Goal: Task Accomplishment & Management: Use online tool/utility

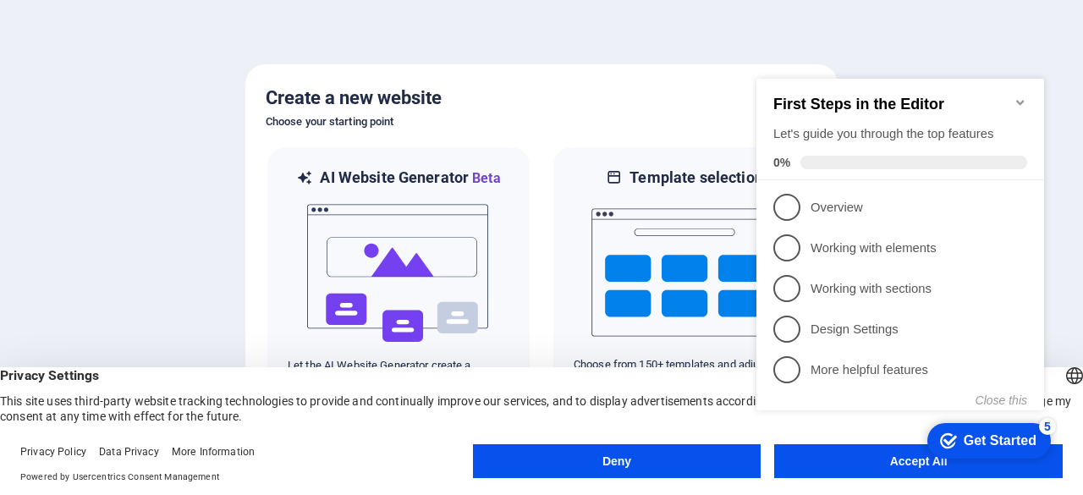
click at [1021, 96] on icon "Minimize checklist" at bounding box center [1021, 103] width 14 height 14
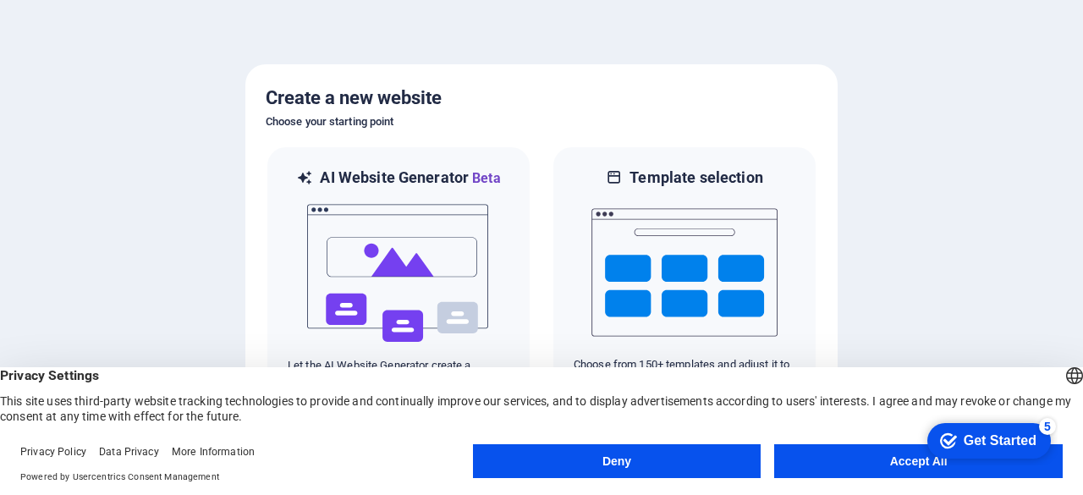
click at [907, 461] on button "Accept All" at bounding box center [918, 461] width 289 height 34
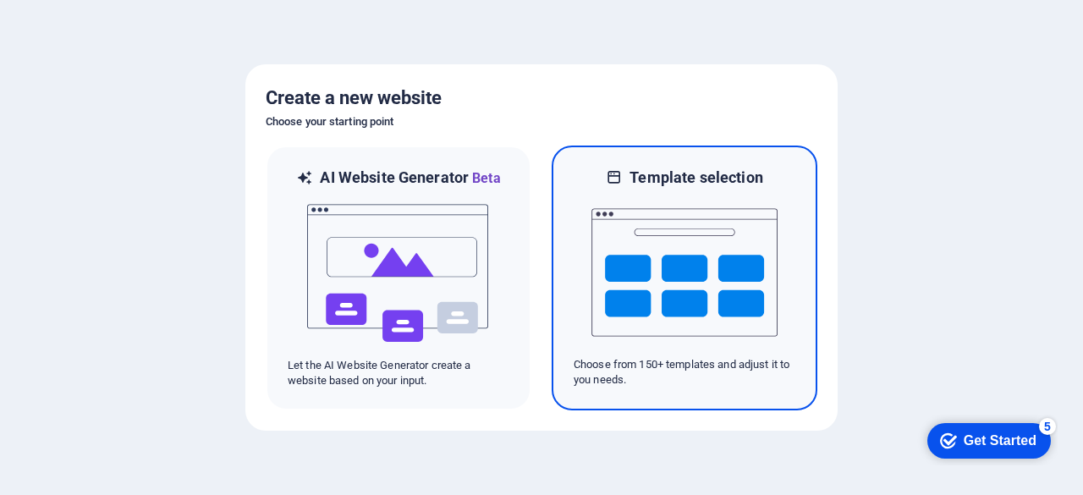
click at [731, 288] on img at bounding box center [685, 272] width 186 height 169
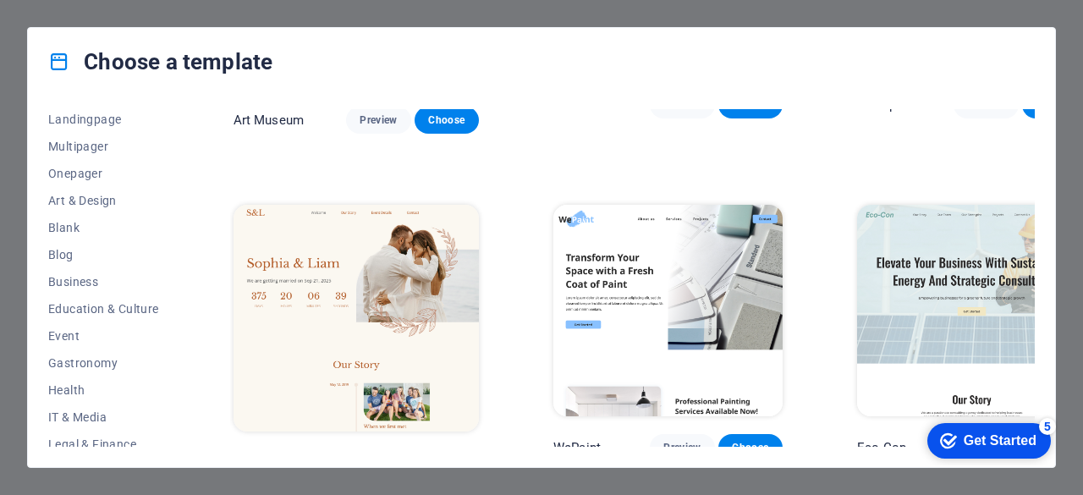
scroll to position [169, 0]
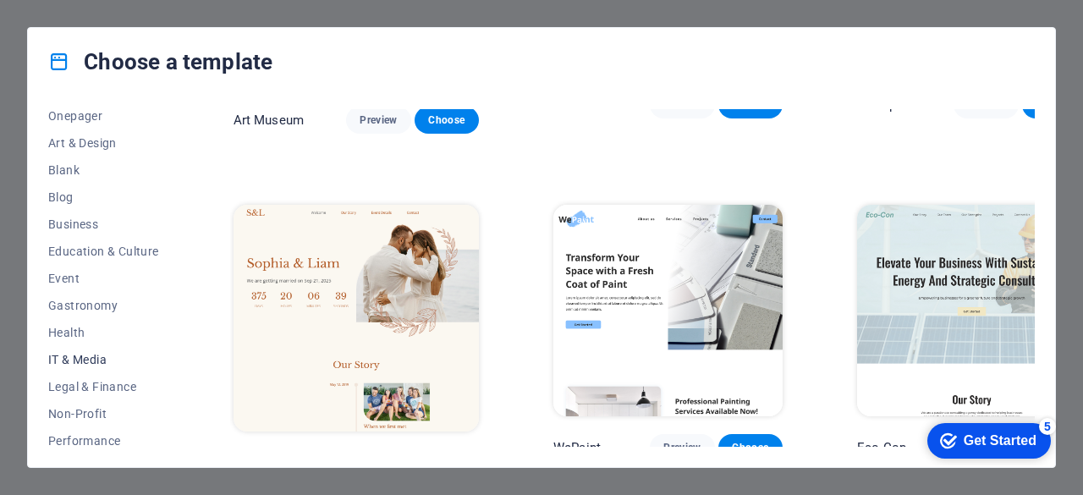
click at [69, 357] on span "IT & Media" at bounding box center [103, 360] width 111 height 14
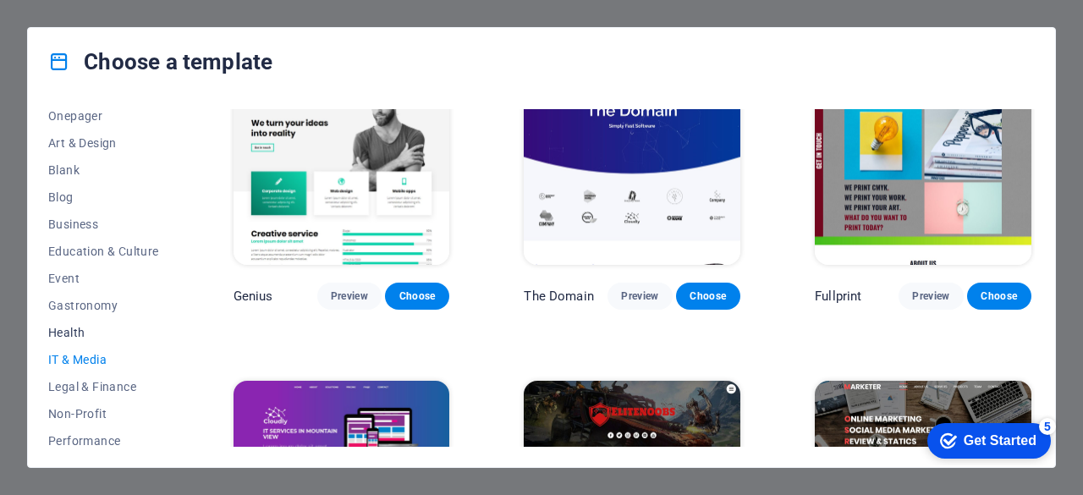
scroll to position [339, 0]
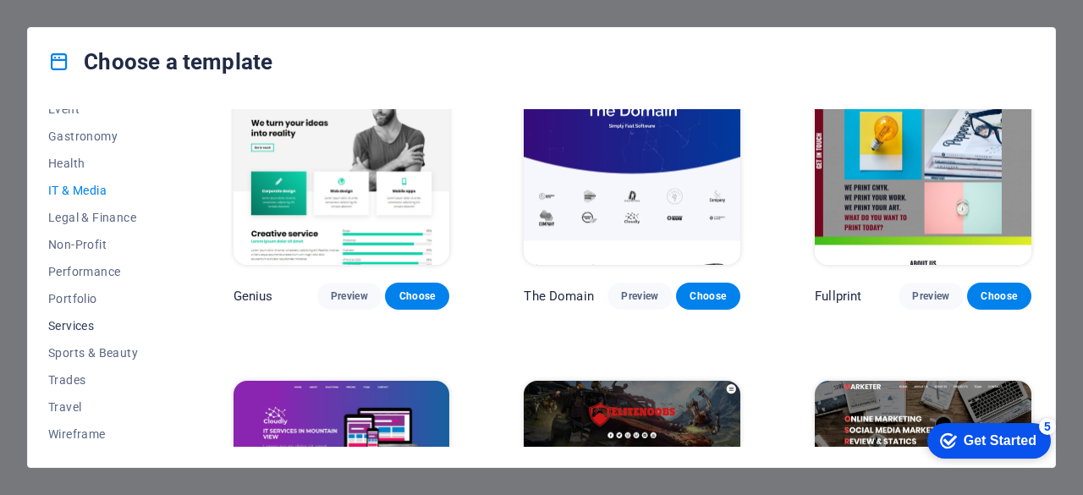
click at [82, 326] on span "Services" at bounding box center [103, 326] width 111 height 14
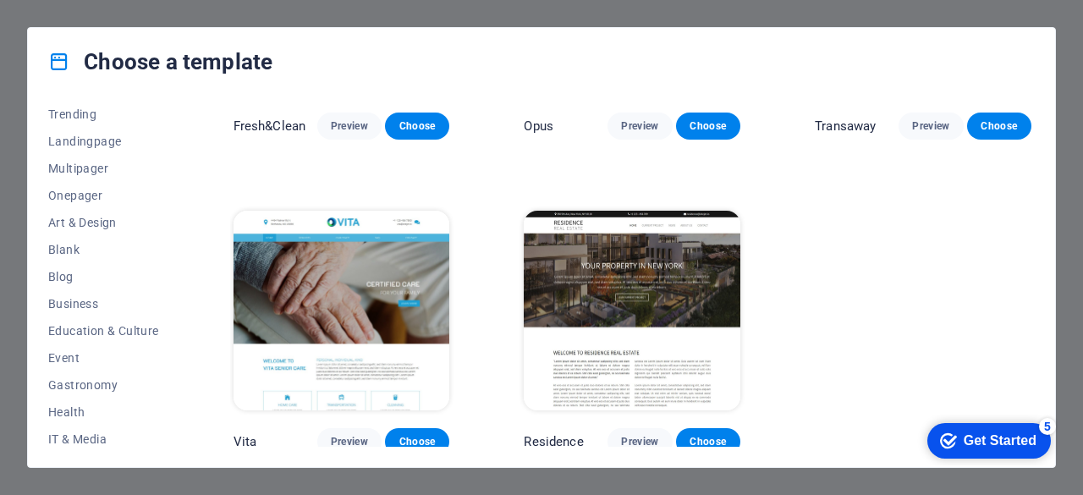
scroll to position [85, 0]
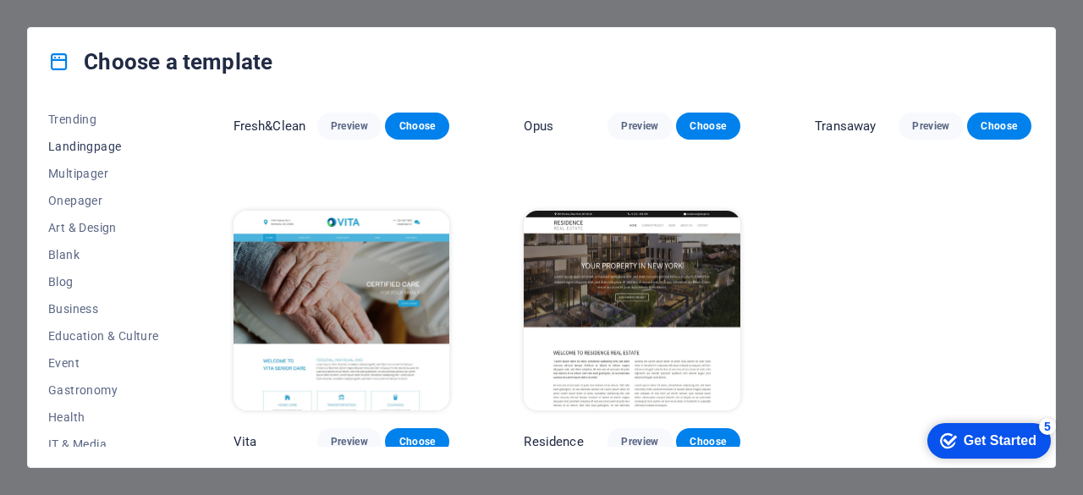
click at [115, 150] on span "Landingpage" at bounding box center [103, 147] width 111 height 14
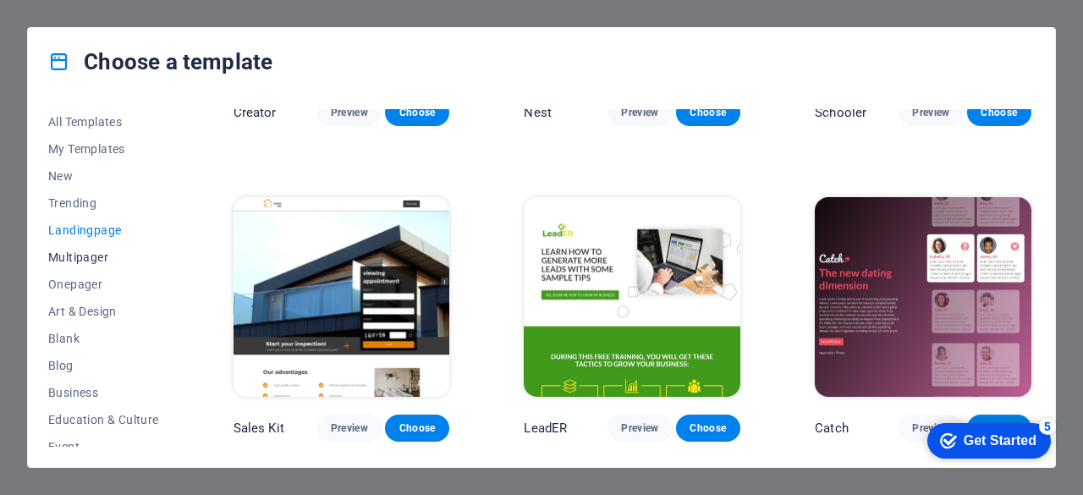
scroll to position [0, 0]
click at [74, 200] on span "Trending" at bounding box center [103, 204] width 111 height 14
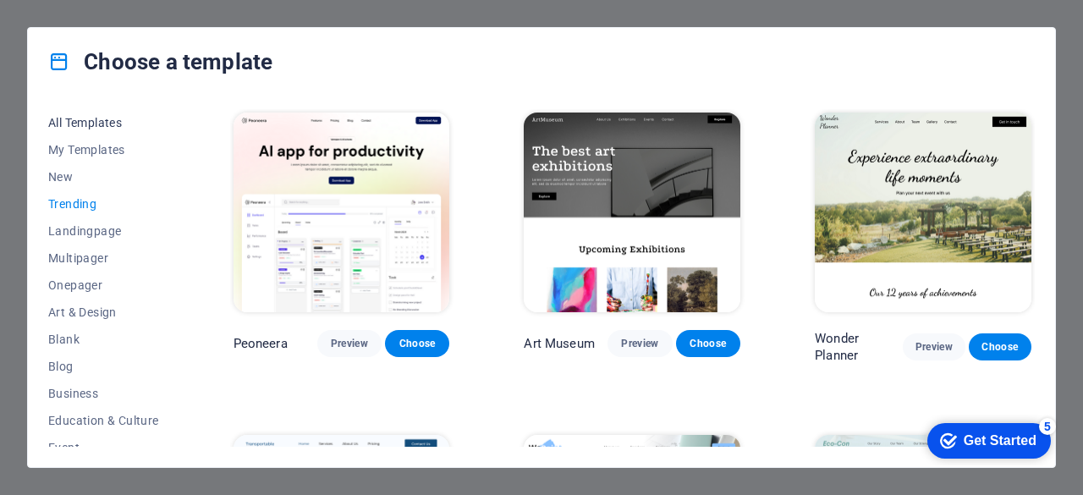
click at [100, 122] on span "All Templates" at bounding box center [103, 123] width 111 height 14
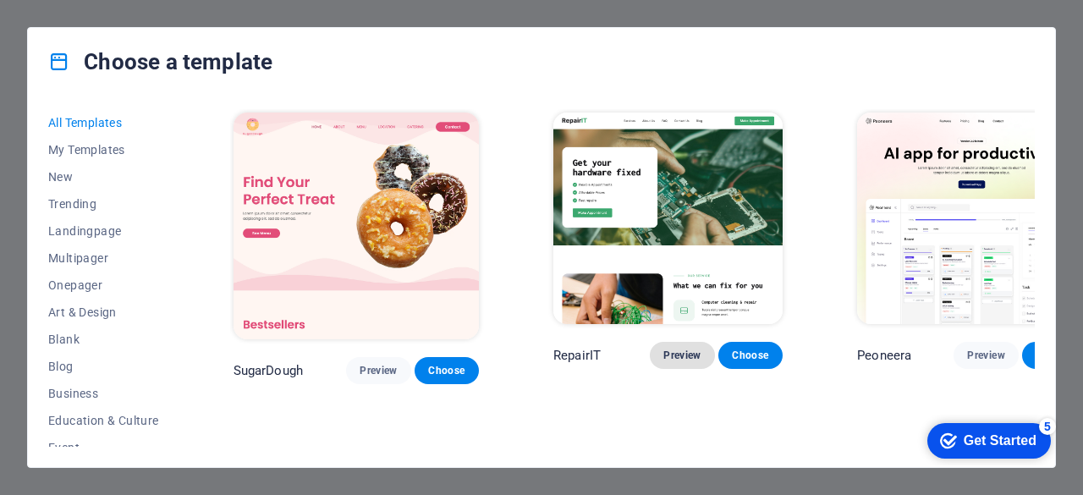
click at [664, 349] on span "Preview" at bounding box center [682, 356] width 37 height 14
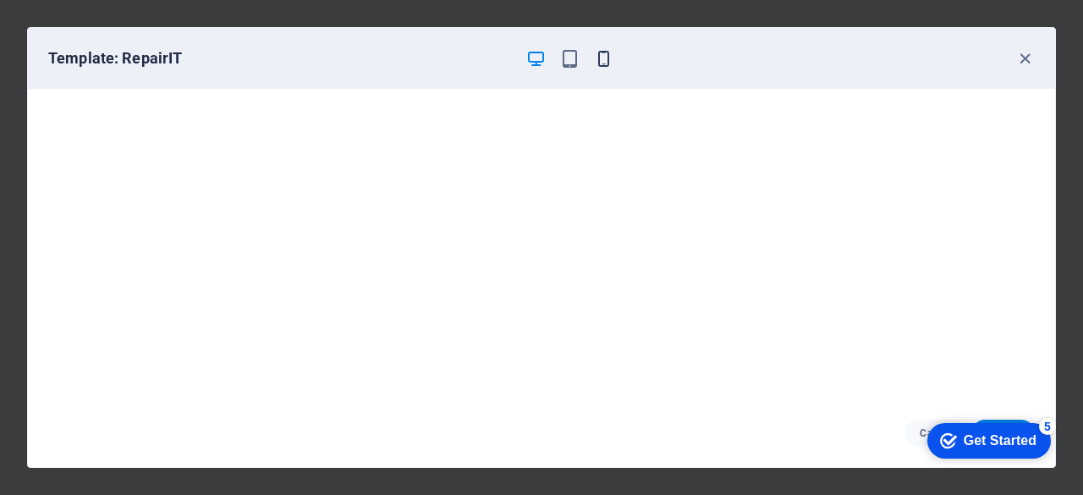
click at [599, 56] on icon "button" at bounding box center [603, 58] width 19 height 19
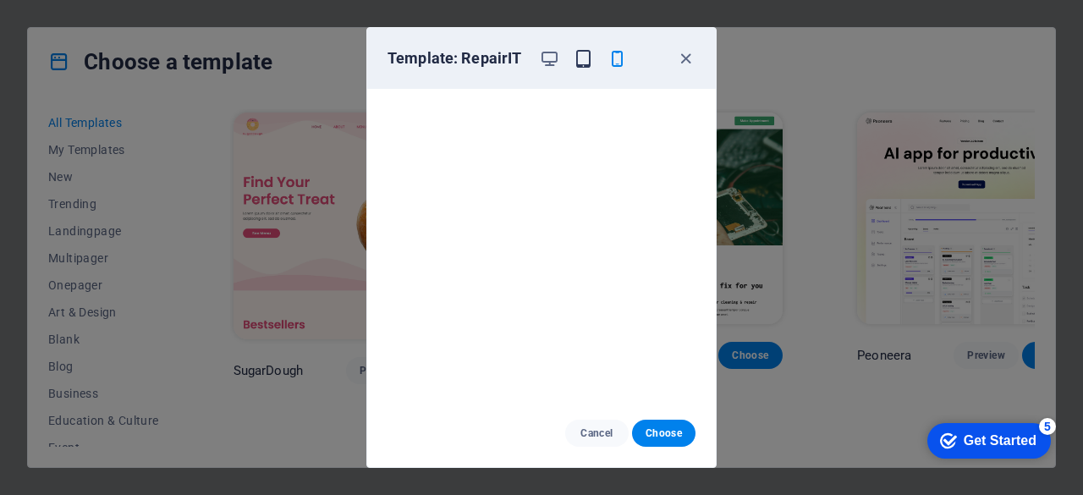
click at [586, 62] on icon "button" at bounding box center [583, 58] width 19 height 19
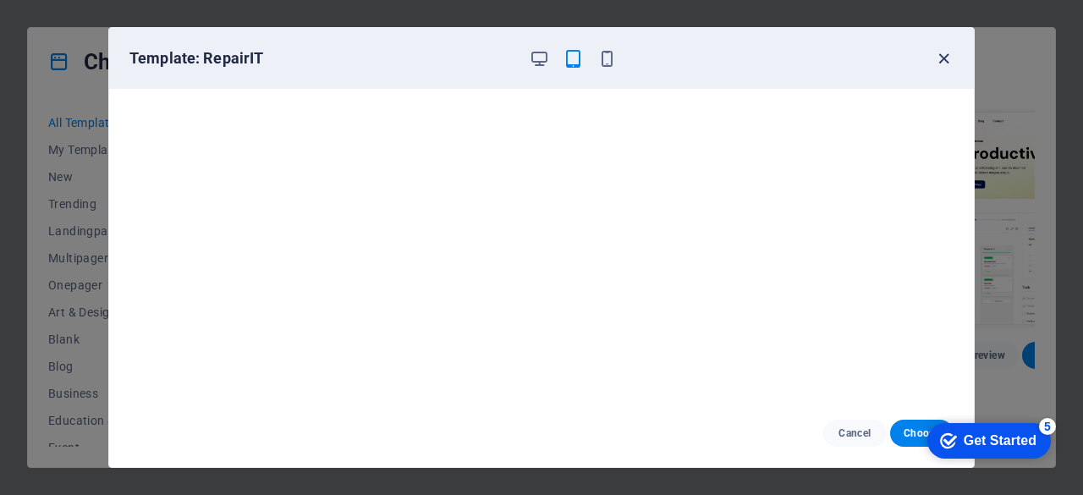
click at [943, 63] on icon "button" at bounding box center [943, 58] width 19 height 19
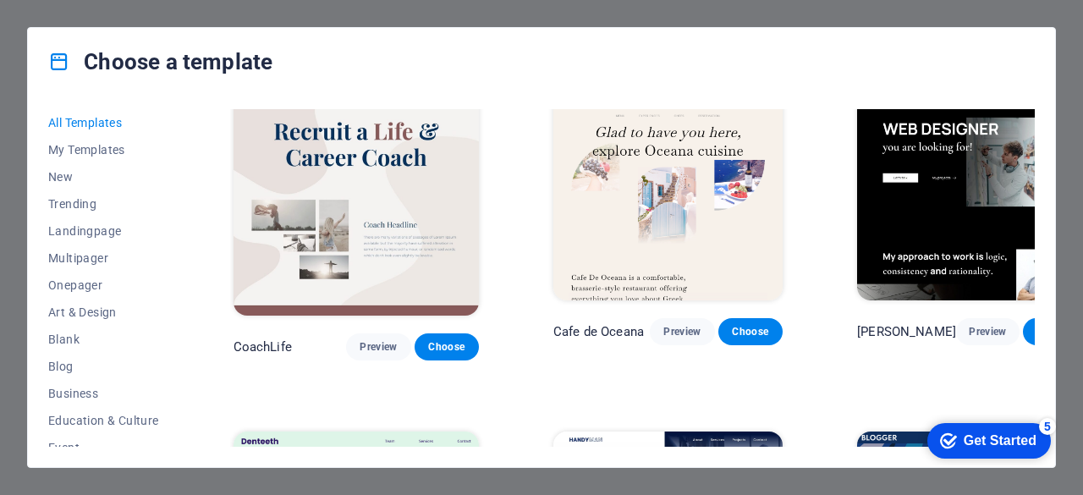
scroll to position [4147, 0]
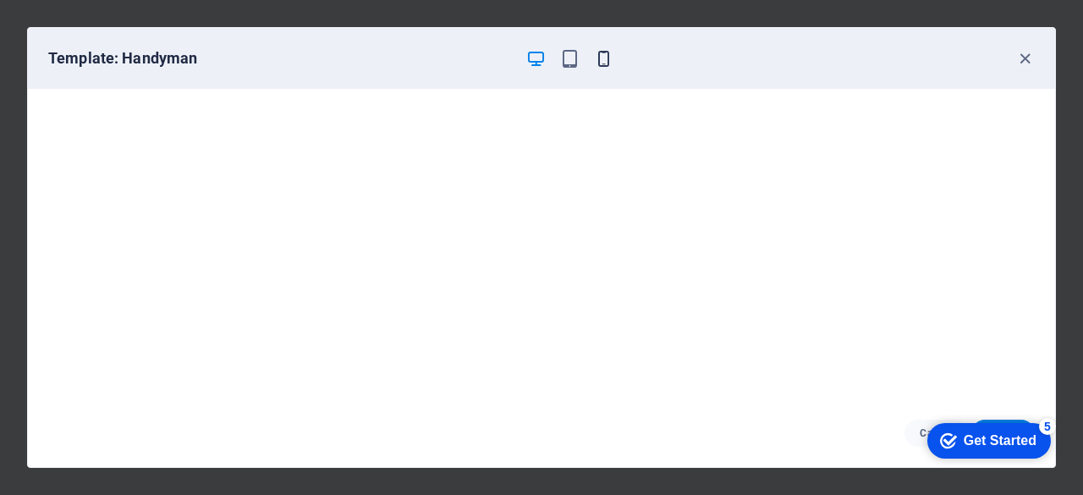
click at [598, 53] on icon "button" at bounding box center [603, 58] width 19 height 19
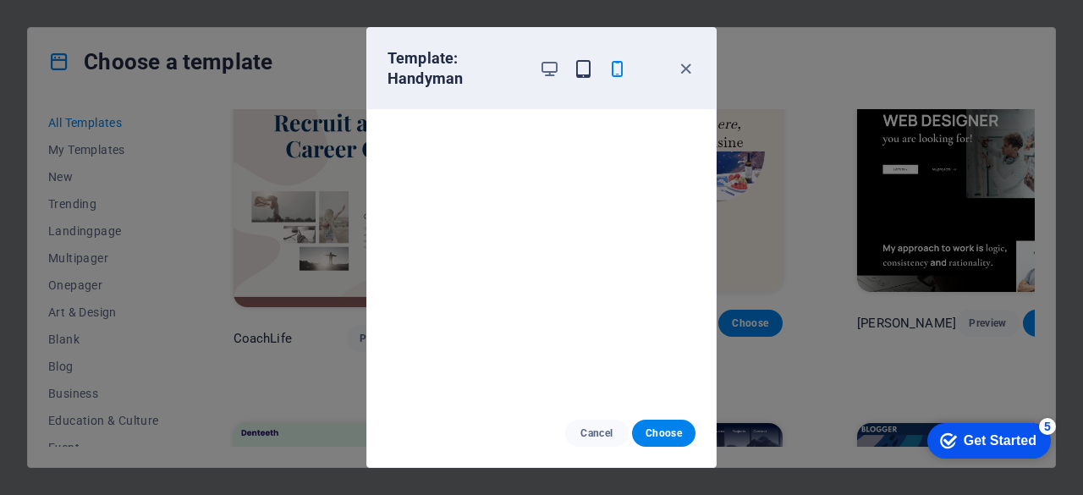
click at [592, 74] on icon "button" at bounding box center [583, 68] width 19 height 19
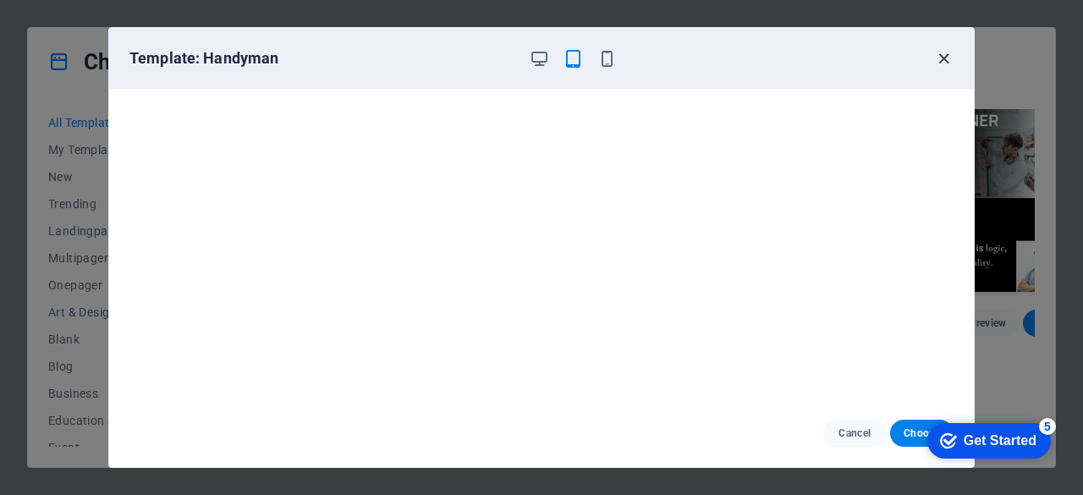
click at [945, 57] on icon "button" at bounding box center [943, 58] width 19 height 19
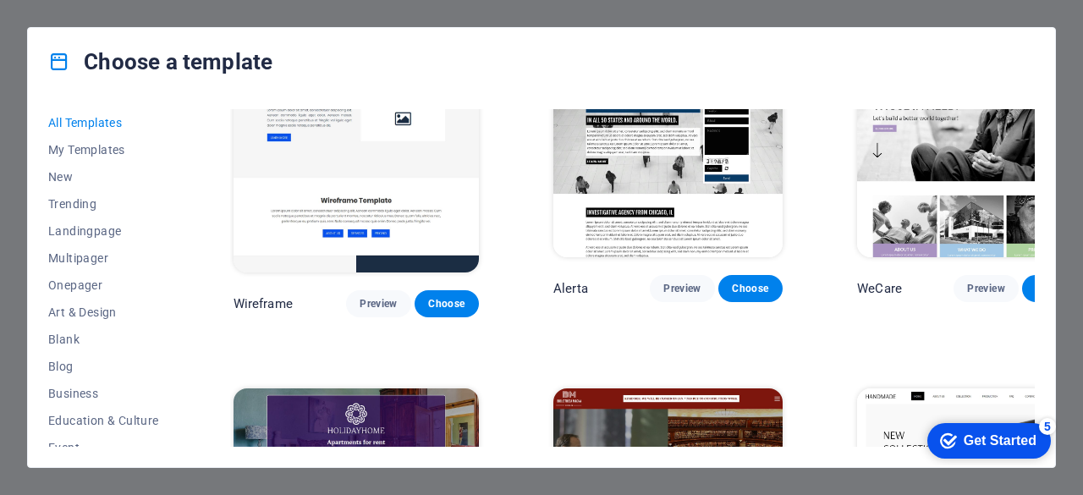
scroll to position [8380, 0]
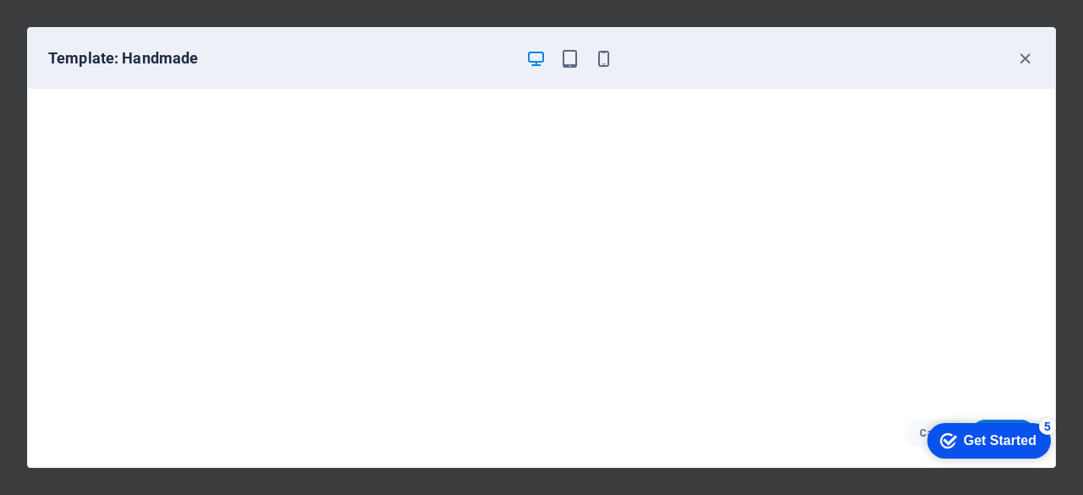
scroll to position [3, 0]
click at [606, 62] on icon "button" at bounding box center [603, 58] width 19 height 19
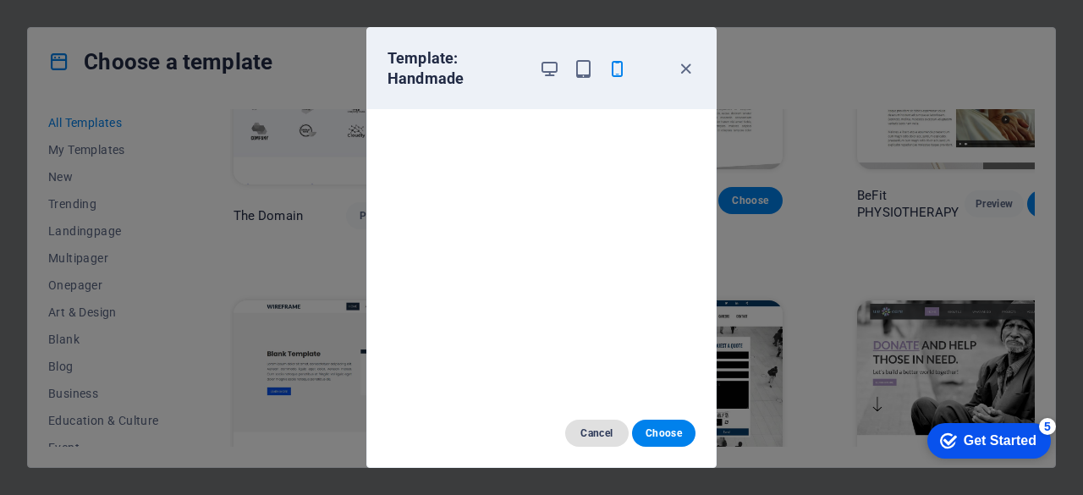
click at [606, 438] on span "Cancel" at bounding box center [597, 434] width 36 height 14
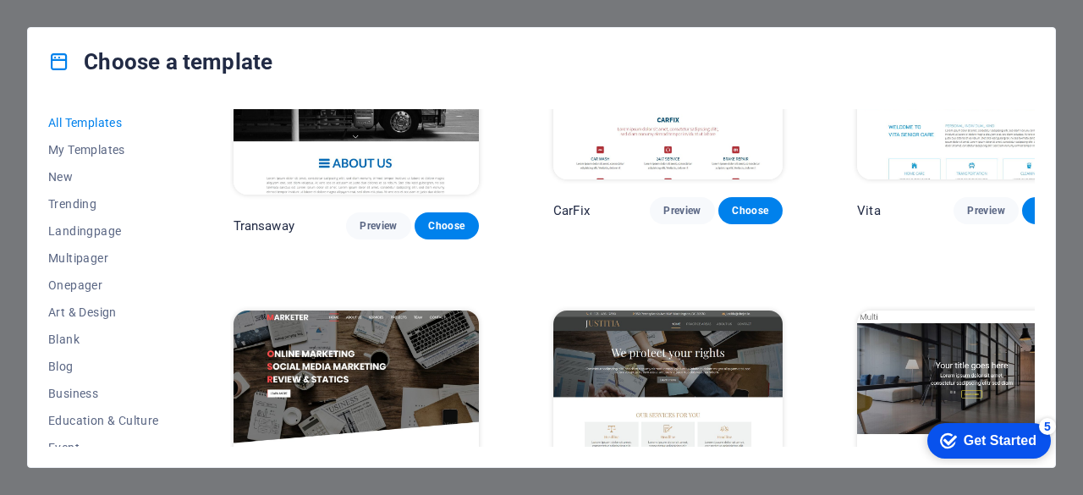
scroll to position [13374, 0]
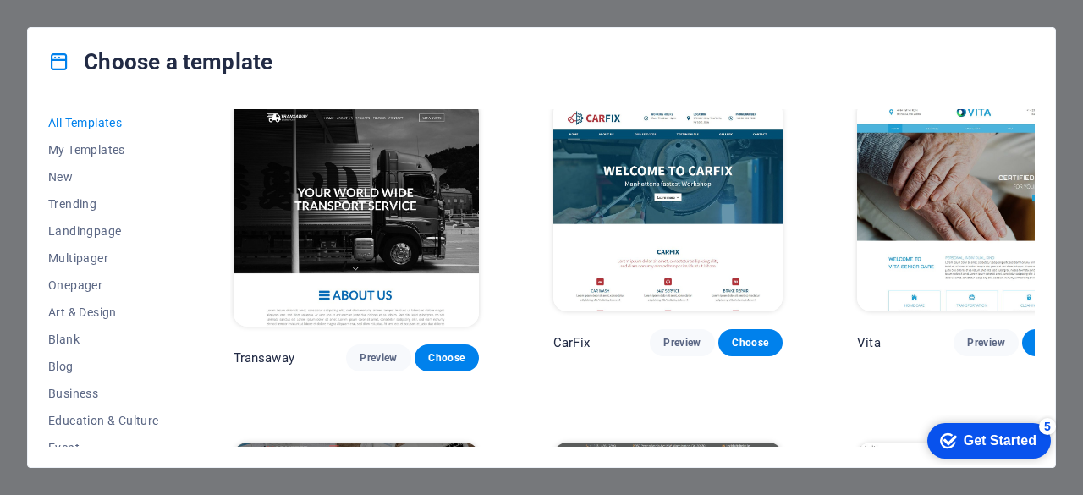
click at [470, 18] on div "Choose a template All Templates My Templates New Trending Landingpage Multipage…" at bounding box center [541, 247] width 1083 height 495
click at [68, 60] on icon at bounding box center [59, 62] width 22 height 22
click at [63, 62] on icon at bounding box center [59, 62] width 22 height 22
click at [985, 443] on div "Get Started" at bounding box center [1000, 440] width 73 height 15
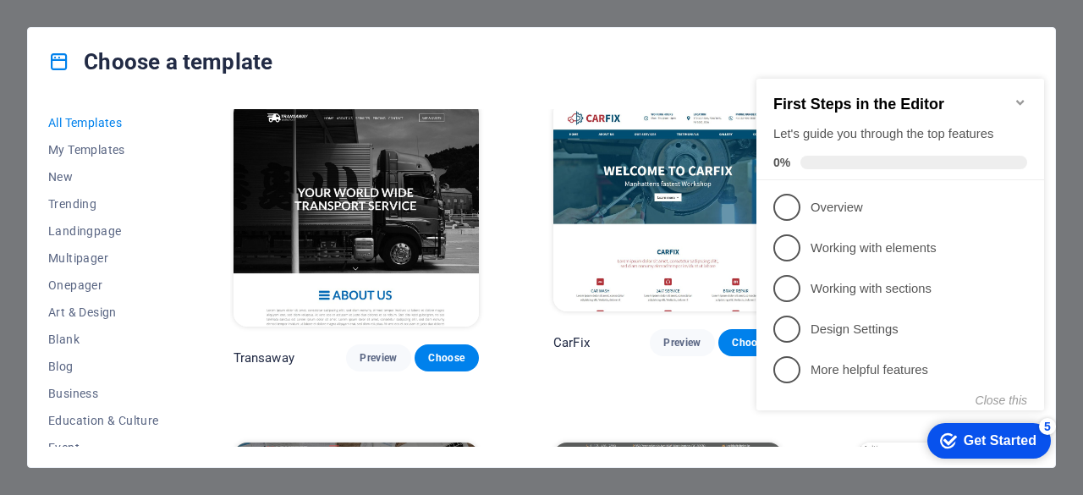
click at [881, 478] on div "Choose a template All Templates My Templates New Trending Landingpage Multipage…" at bounding box center [541, 247] width 1083 height 495
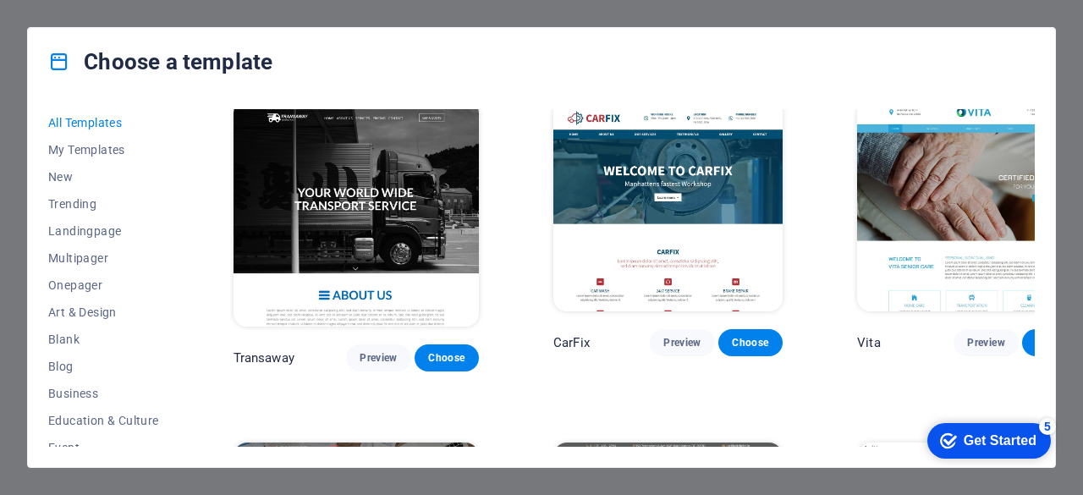
click at [881, 478] on div "Choose a template All Templates My Templates New Trending Landingpage Multipage…" at bounding box center [541, 247] width 1083 height 495
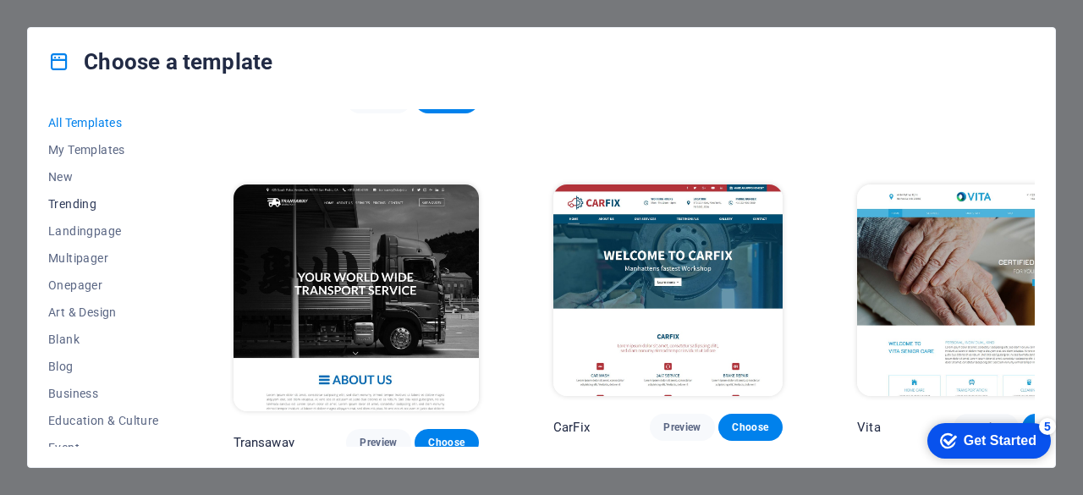
scroll to position [339, 0]
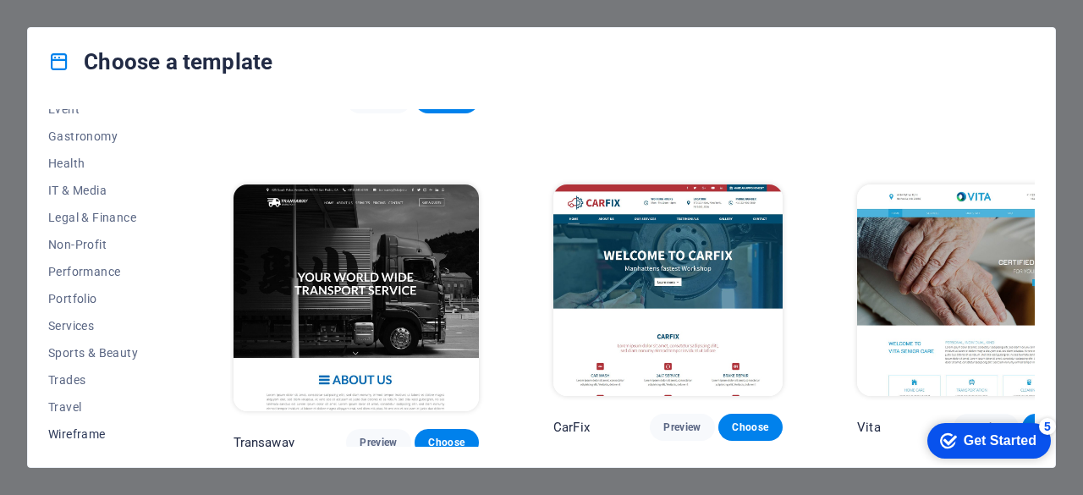
click at [96, 434] on span "Wireframe" at bounding box center [103, 434] width 111 height 14
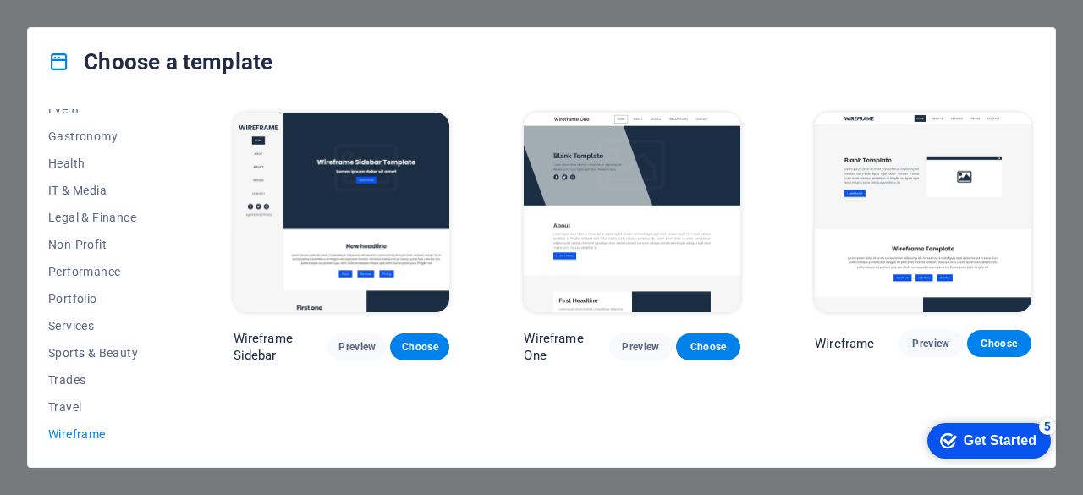
scroll to position [0, 0]
click at [60, 411] on span "Travel" at bounding box center [103, 407] width 111 height 14
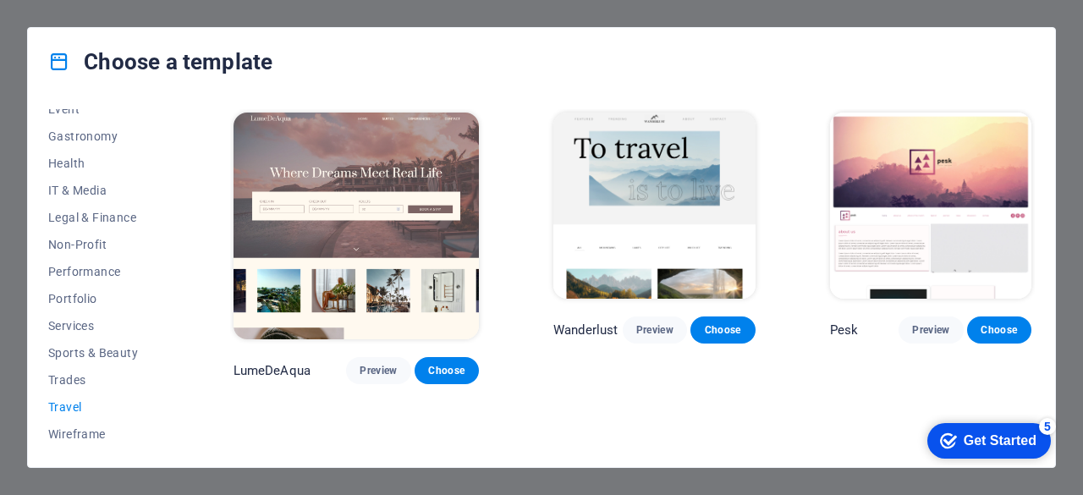
scroll to position [423, 0]
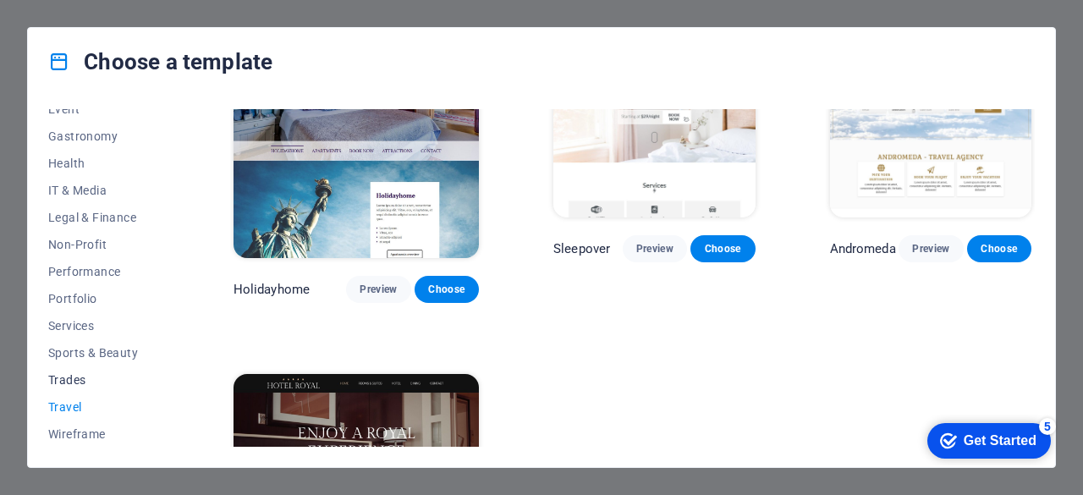
click at [76, 378] on span "Trades" at bounding box center [103, 380] width 111 height 14
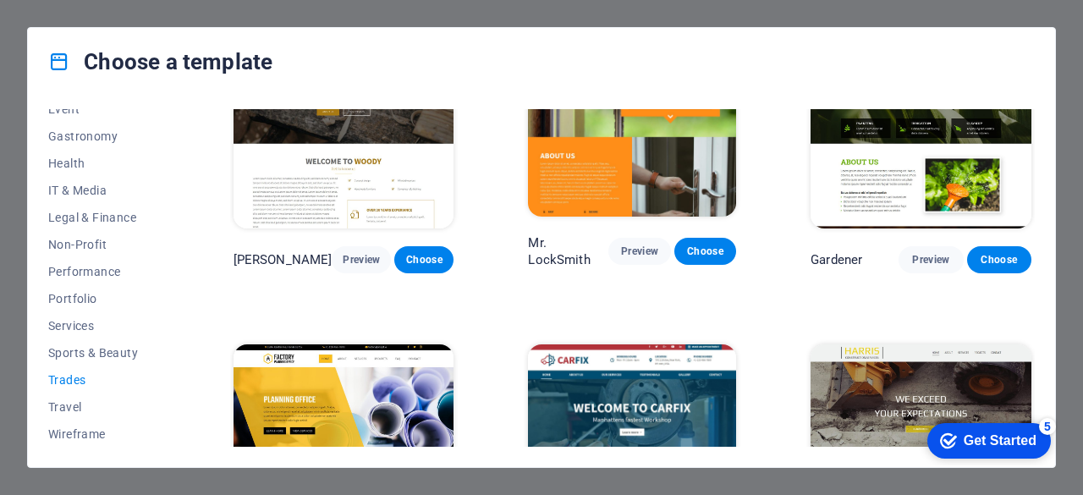
scroll to position [371, 0]
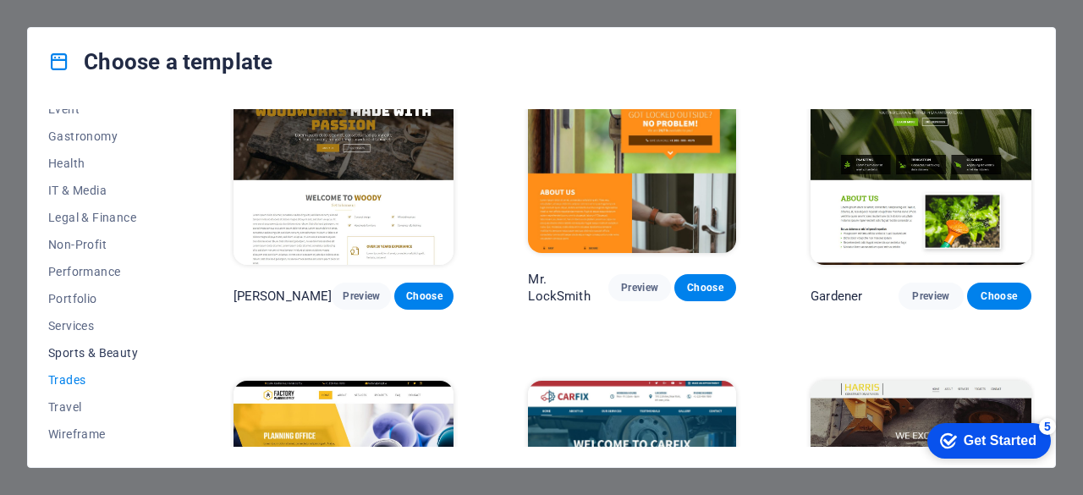
click at [77, 348] on span "Sports & Beauty" at bounding box center [103, 353] width 111 height 14
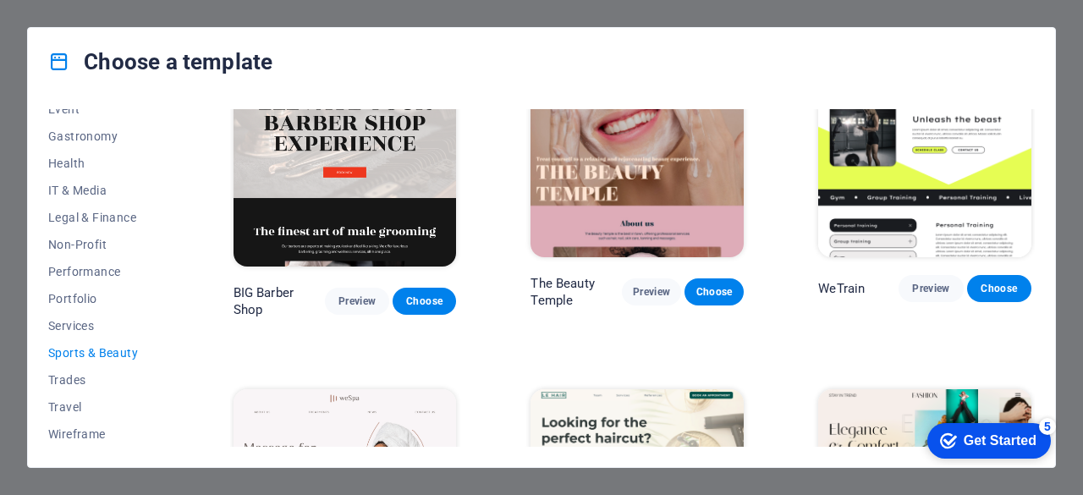
scroll to position [27, 0]
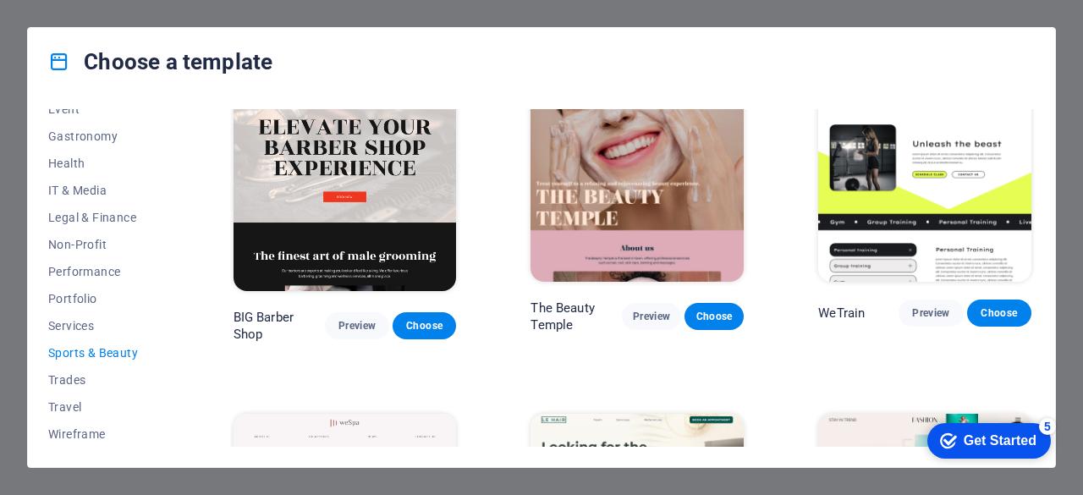
click at [58, 64] on icon at bounding box center [59, 62] width 22 height 22
click at [232, 67] on h4 "Choose a template" at bounding box center [160, 61] width 224 height 27
click at [467, 90] on div "Choose a template" at bounding box center [542, 62] width 1028 height 68
click at [605, 56] on div "Choose a template" at bounding box center [542, 62] width 1028 height 68
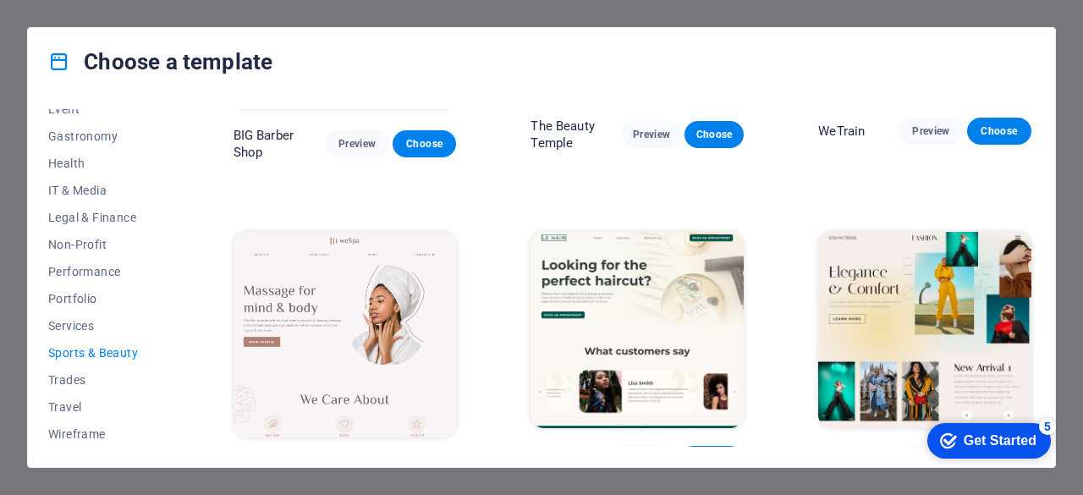
scroll to position [366, 0]
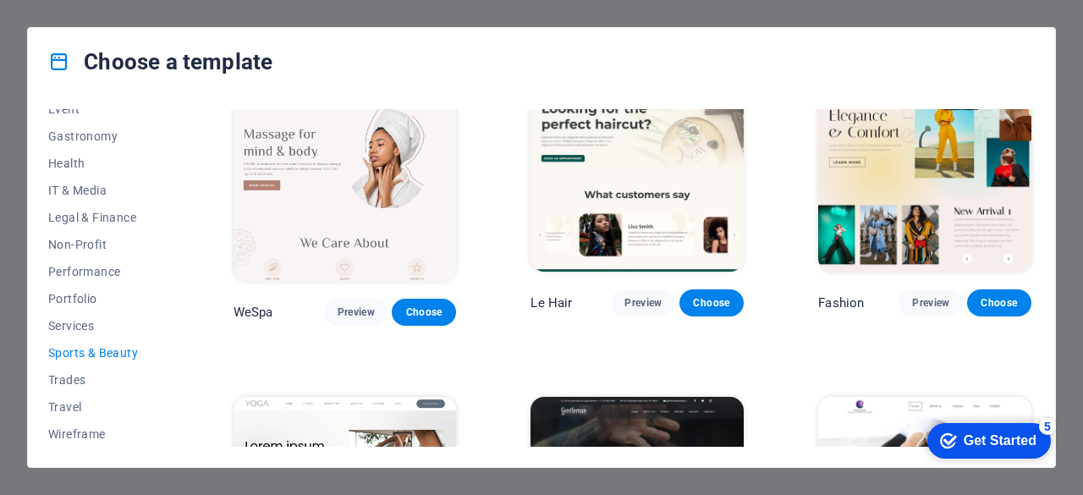
click at [1049, 422] on div "5" at bounding box center [1047, 426] width 17 height 17
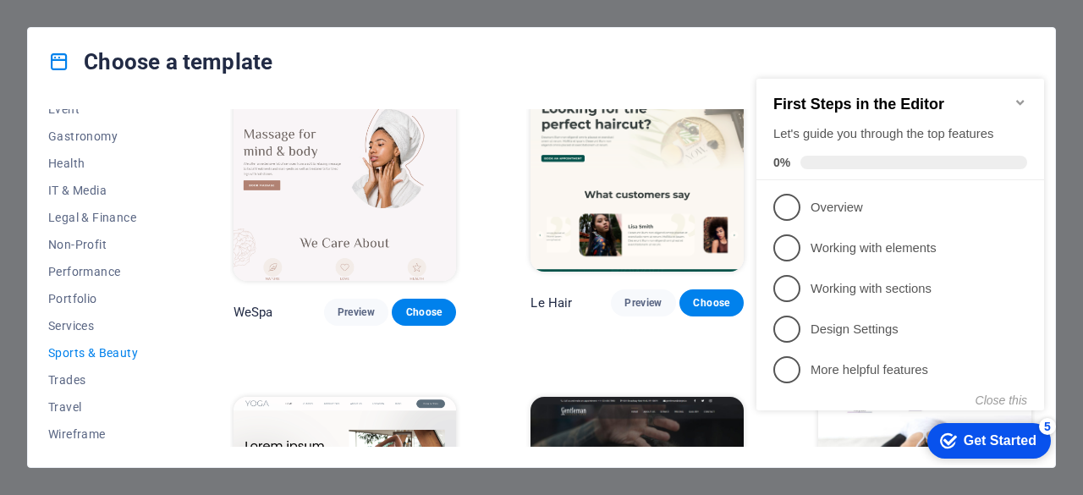
click at [1049, 422] on div "5" at bounding box center [1047, 426] width 17 height 17
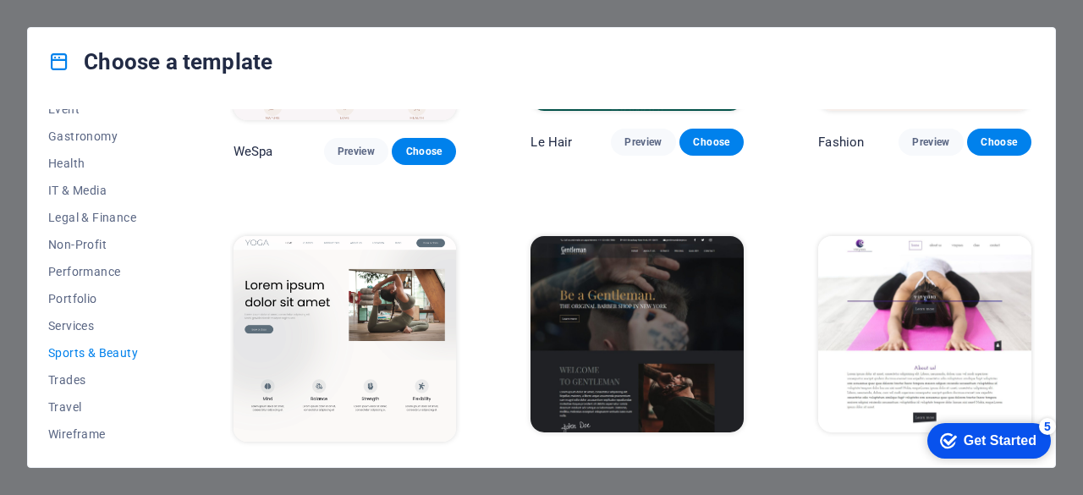
scroll to position [450, 0]
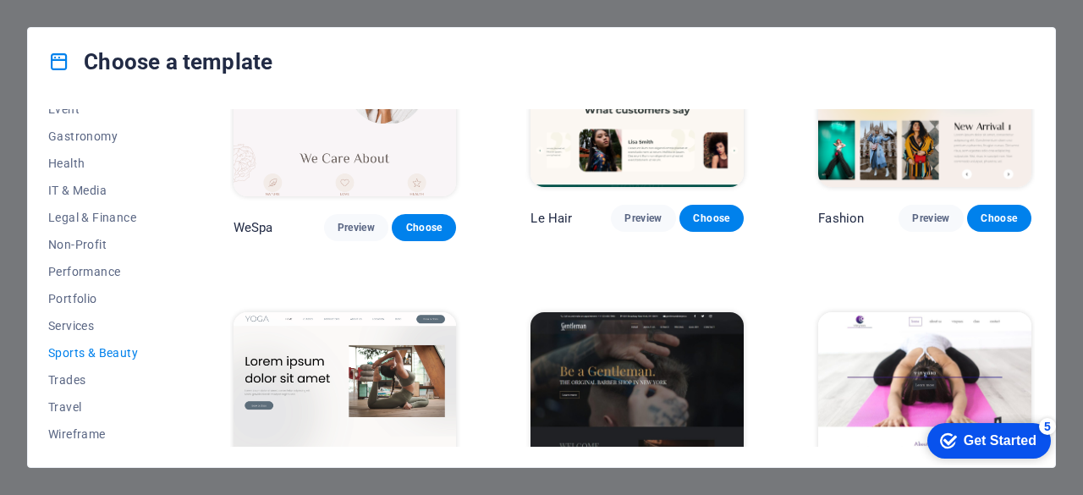
click at [796, 60] on div "Choose a template" at bounding box center [542, 62] width 1028 height 68
drag, startPoint x: 690, startPoint y: 67, endPoint x: 604, endPoint y: 60, distance: 85.8
click at [604, 60] on div "Choose a template" at bounding box center [542, 62] width 1028 height 68
click at [696, 481] on div "Choose a template All Templates My Templates New Trending Landingpage Multipage…" at bounding box center [541, 247] width 1083 height 495
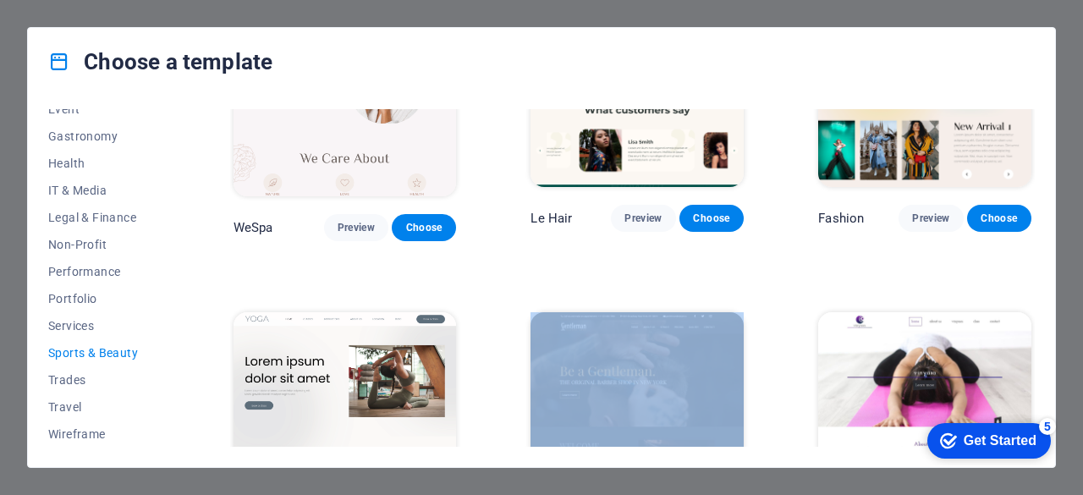
click at [696, 480] on div "Choose a template All Templates My Templates New Trending Landingpage Multipage…" at bounding box center [541, 247] width 1083 height 495
